Goal: Information Seeking & Learning: Understand process/instructions

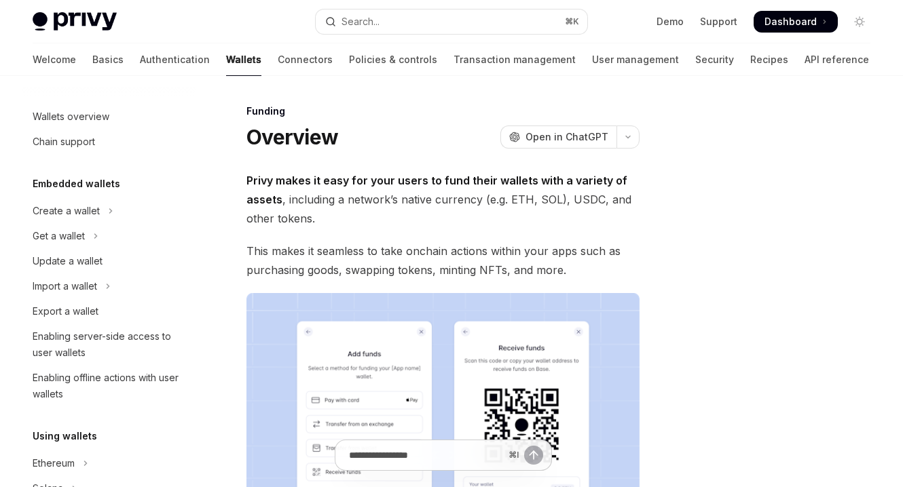
scroll to position [402, 0]
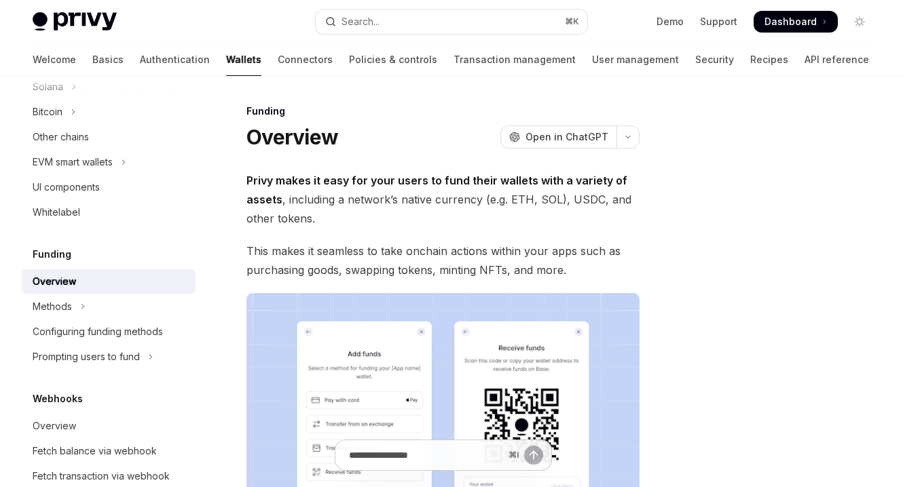
type textarea "*"
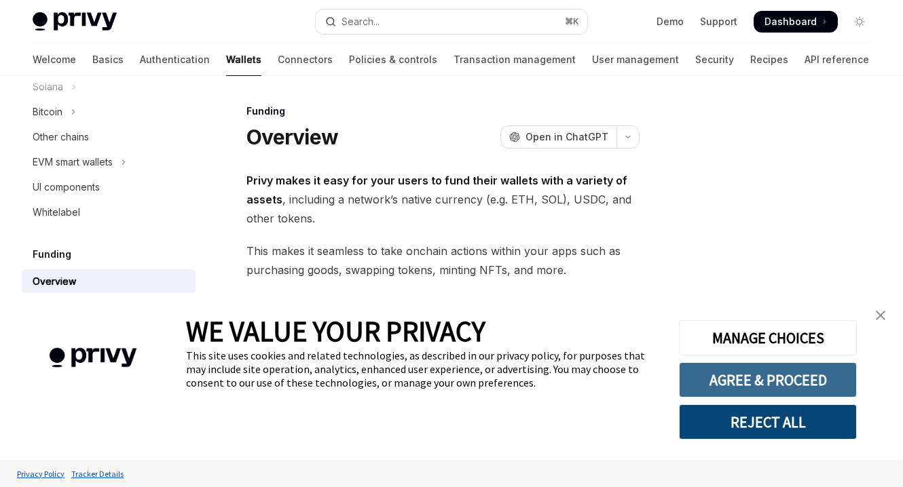
click at [756, 383] on button "AGREE & PROCEED" at bounding box center [768, 380] width 178 height 35
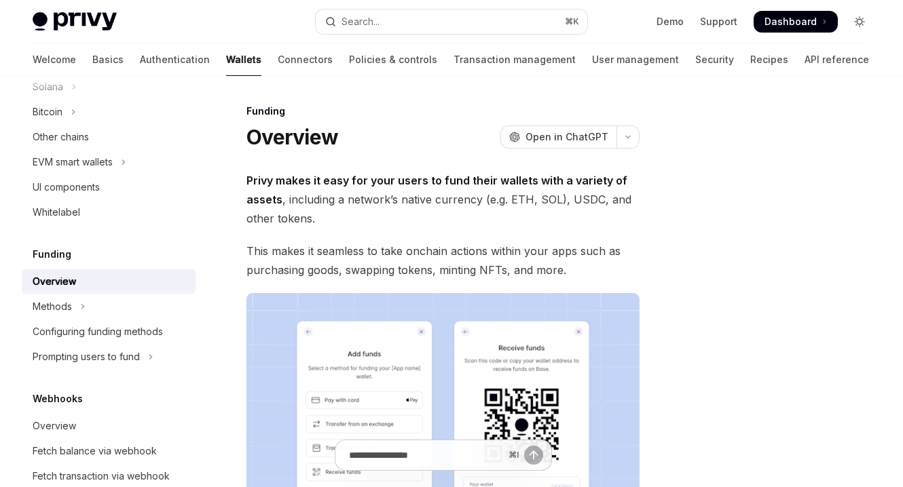
click at [857, 20] on icon "Toggle dark mode" at bounding box center [859, 21] width 11 height 11
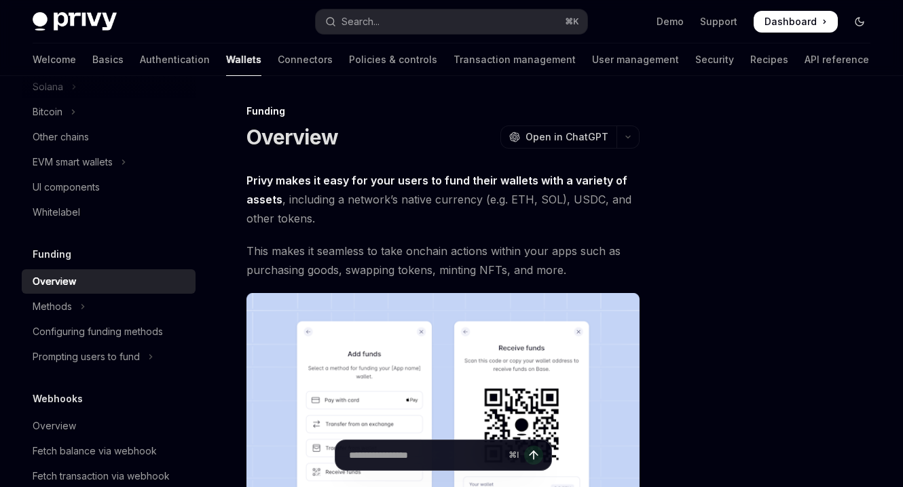
click at [862, 20] on icon "Toggle dark mode" at bounding box center [859, 21] width 11 height 11
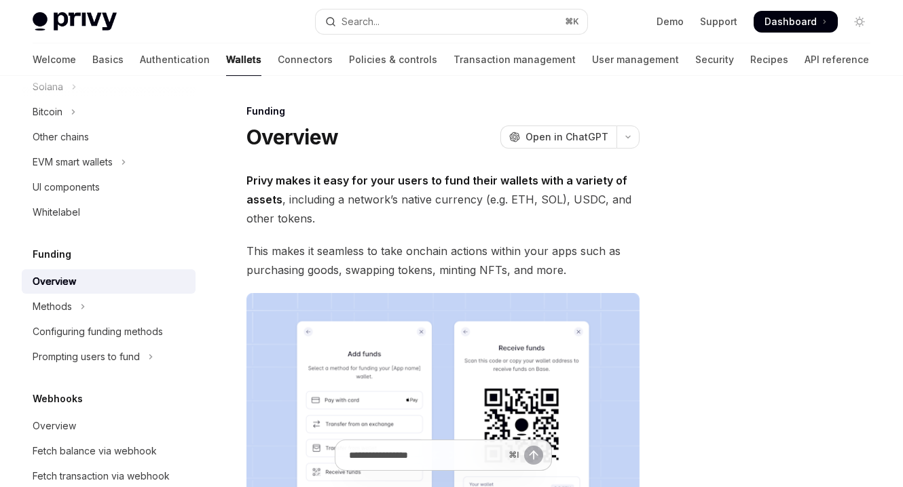
click at [828, 20] on span at bounding box center [796, 22] width 84 height 22
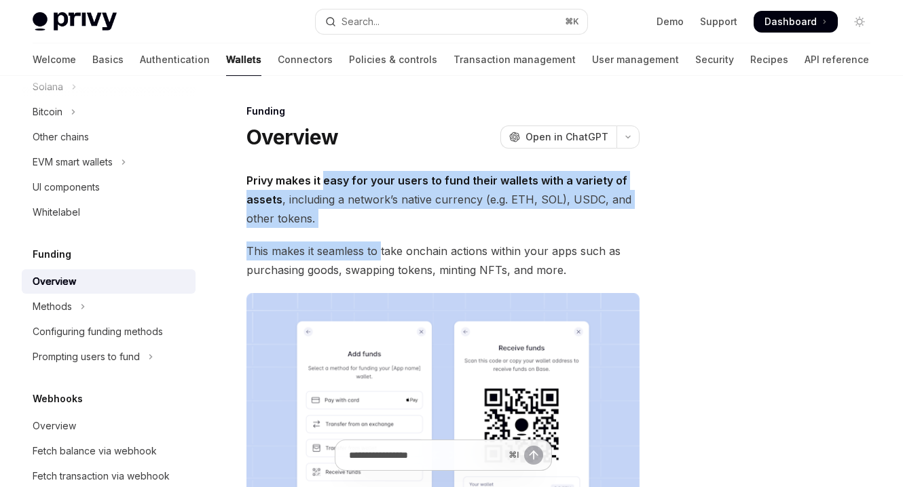
drag, startPoint x: 321, startPoint y: 185, endPoint x: 381, endPoint y: 254, distance: 91.5
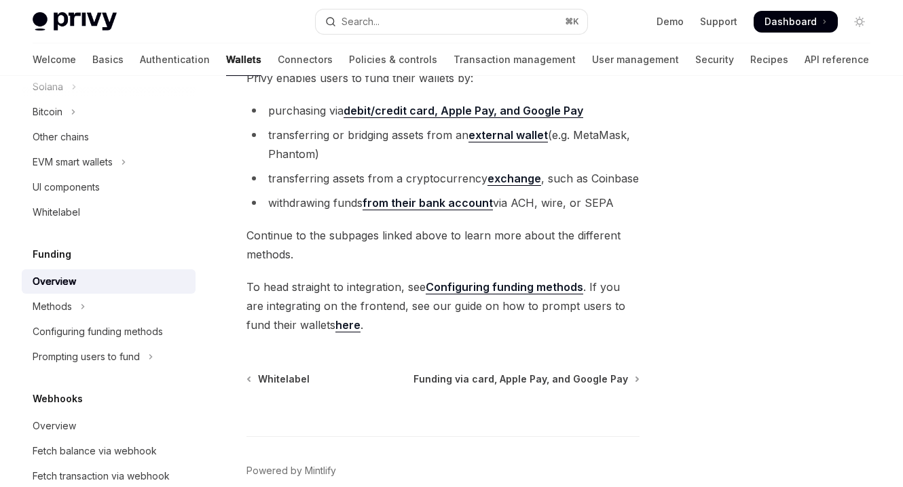
scroll to position [504, 0]
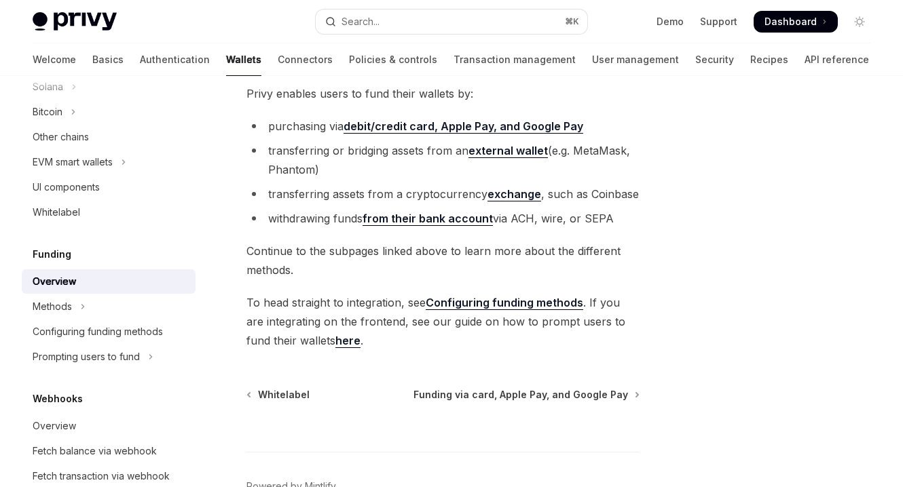
click at [393, 153] on li "transferring or bridging assets from an external wallet (e.g. MetaMask, Phantom)" at bounding box center [442, 160] width 393 height 38
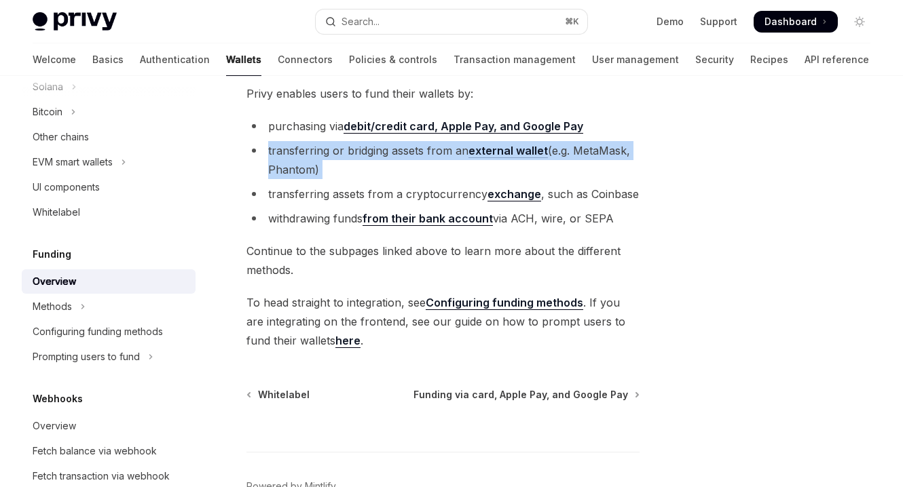
click at [393, 153] on li "transferring or bridging assets from an external wallet (e.g. MetaMask, Phantom)" at bounding box center [442, 160] width 393 height 38
click at [439, 173] on li "transferring or bridging assets from an external wallet (e.g. MetaMask, Phantom)" at bounding box center [442, 160] width 393 height 38
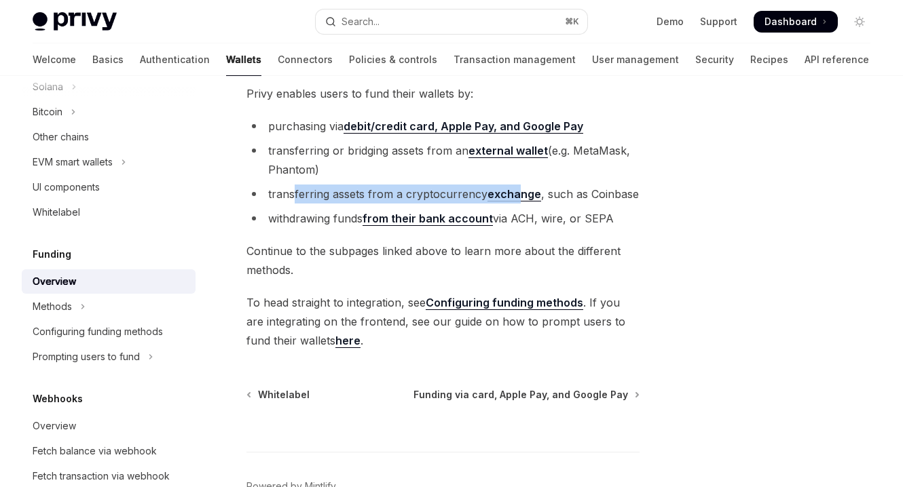
drag, startPoint x: 295, startPoint y: 192, endPoint x: 519, endPoint y: 194, distance: 224.0
click at [519, 194] on li "transferring assets from a cryptocurrency exchange , such as Coinbase" at bounding box center [442, 194] width 393 height 19
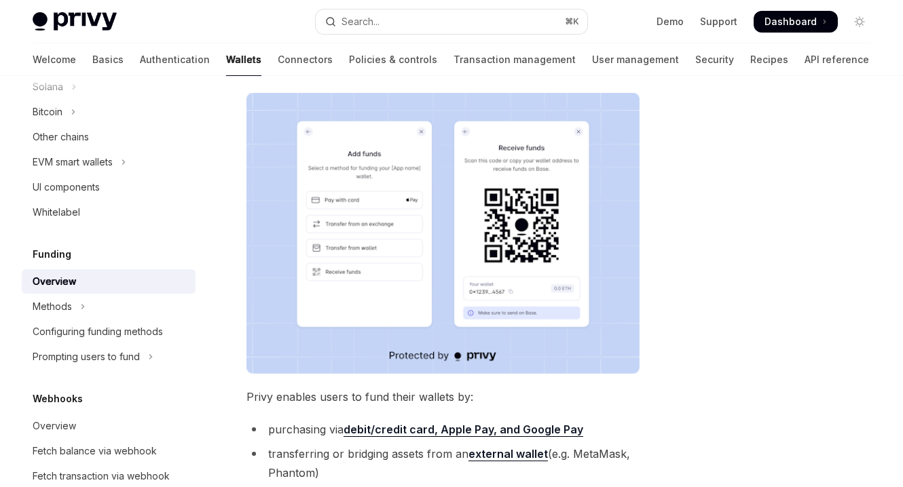
scroll to position [0, 0]
